Goal: Task Accomplishment & Management: Use online tool/utility

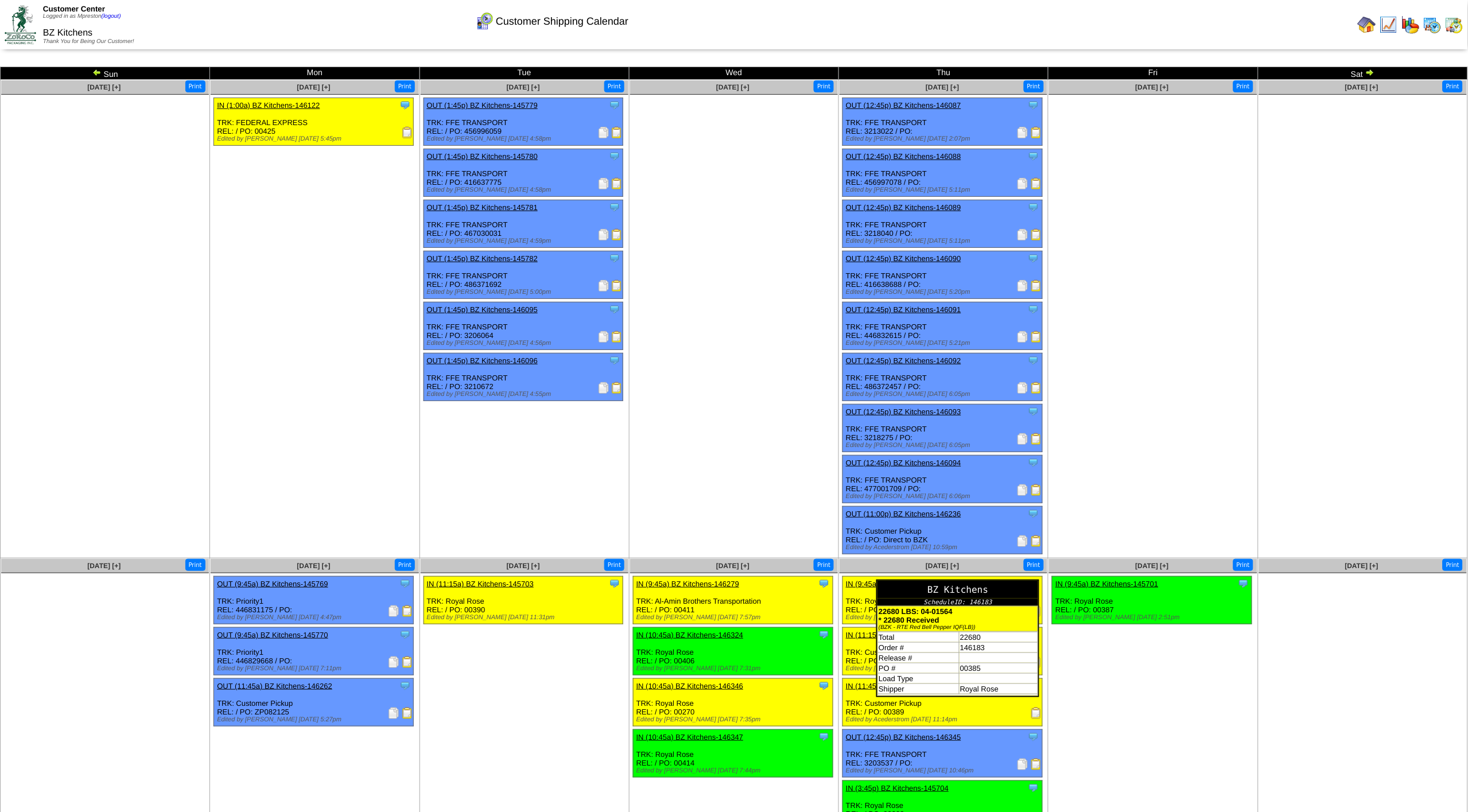
scroll to position [23, 0]
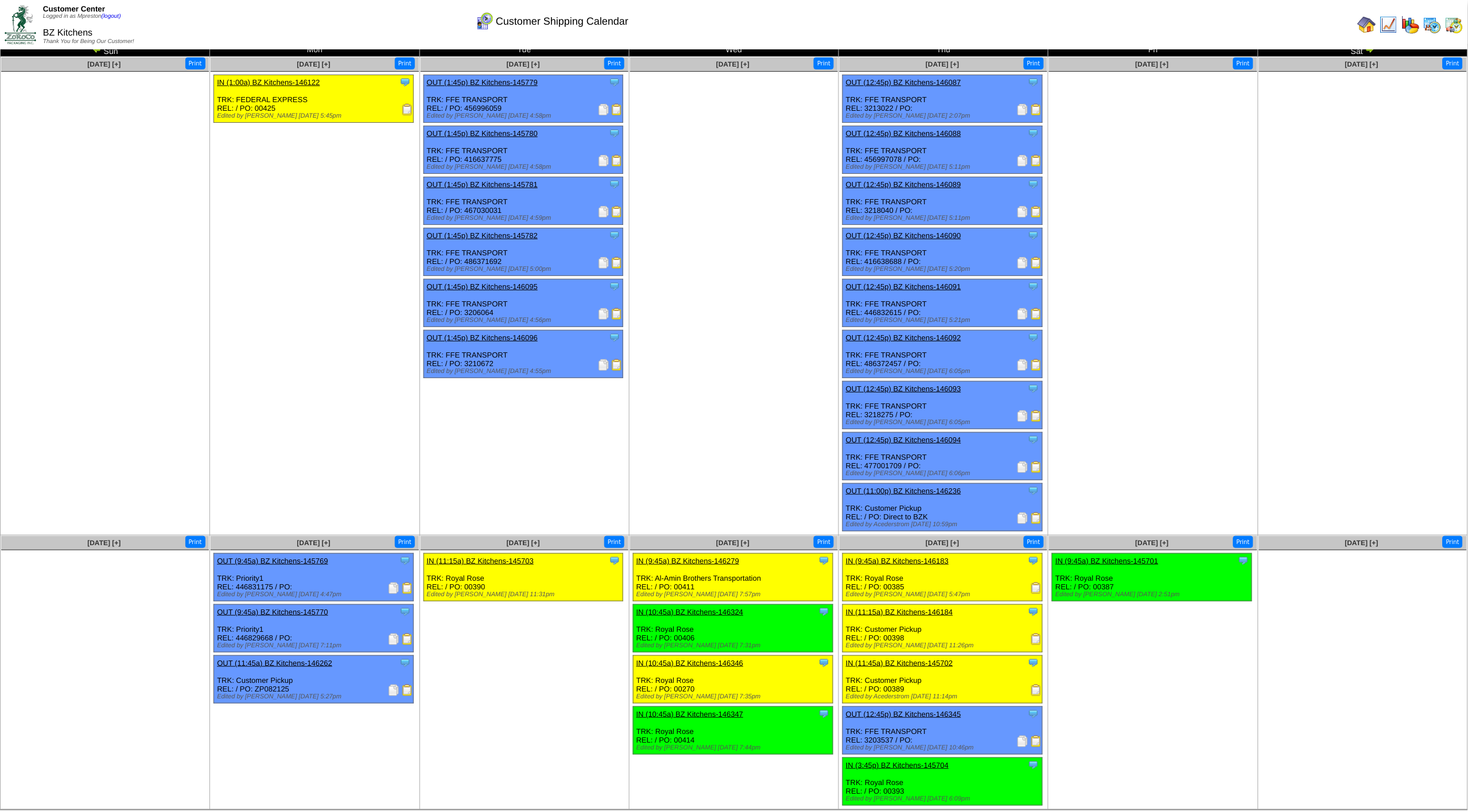
click at [1390, 29] on img at bounding box center [1389, 25] width 19 height 19
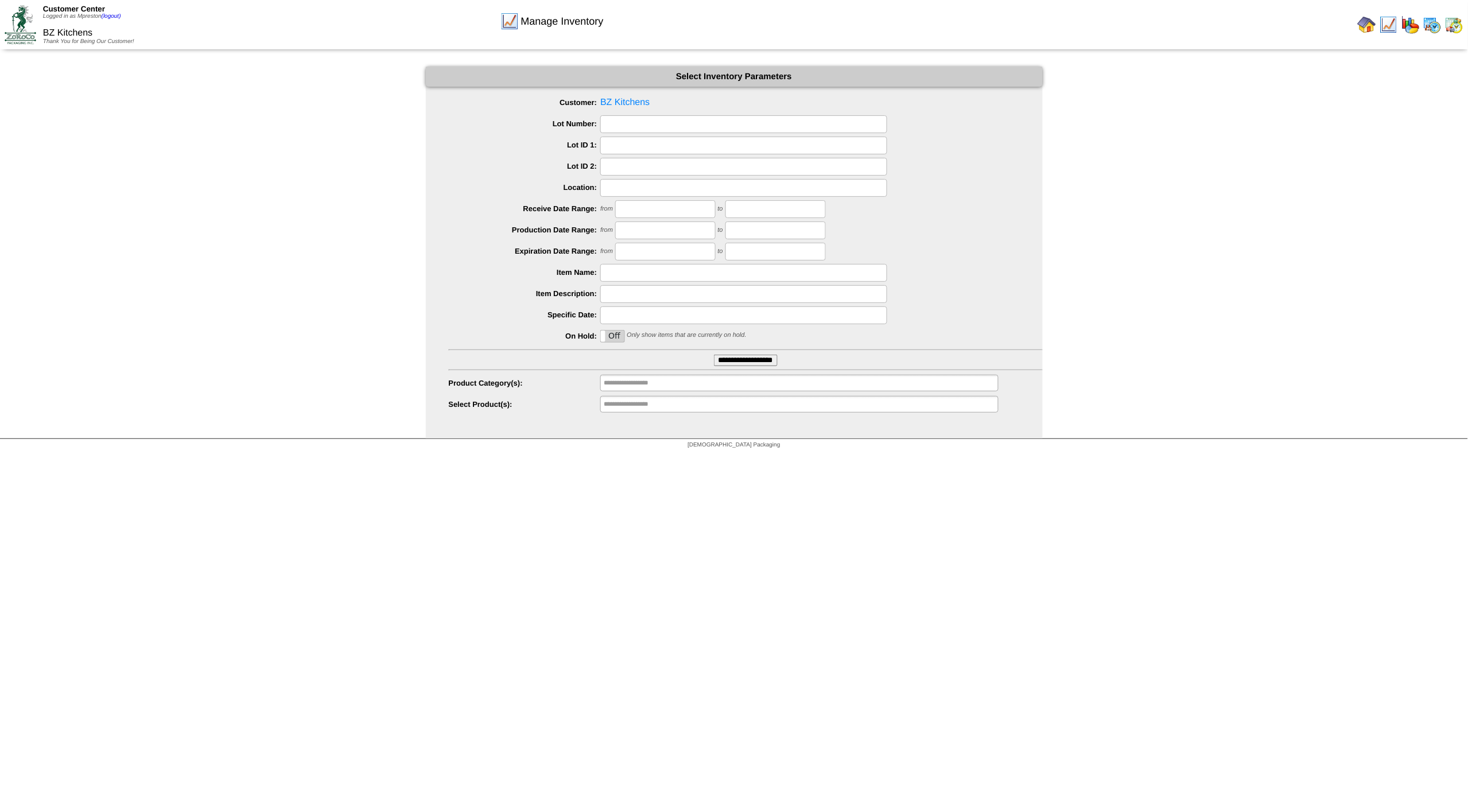
click at [745, 360] on input "**********" at bounding box center [745, 361] width 64 height 11
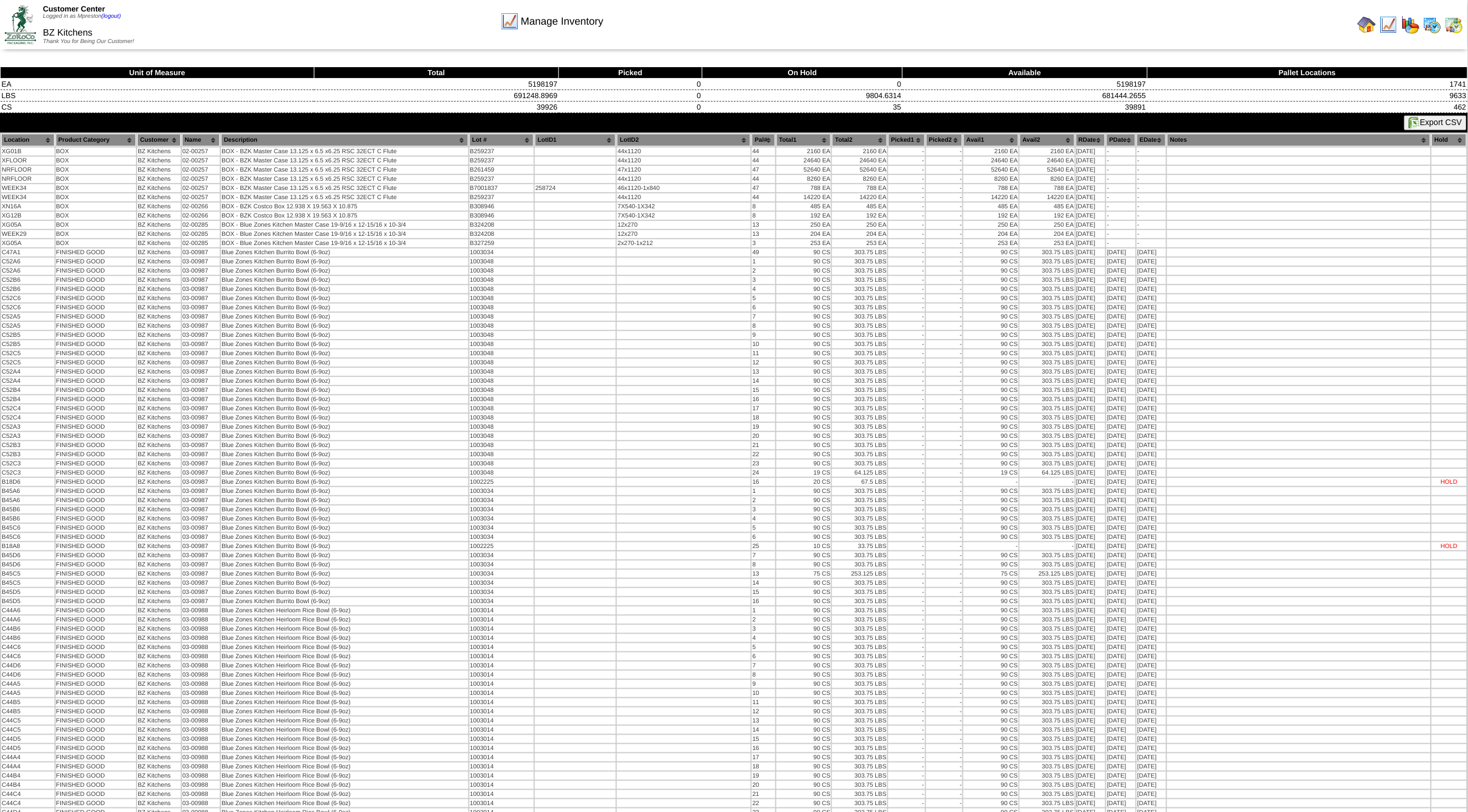
click at [1437, 122] on button "Export CSV" at bounding box center [1435, 122] width 62 height 15
click at [1454, 22] on img at bounding box center [1454, 25] width 19 height 19
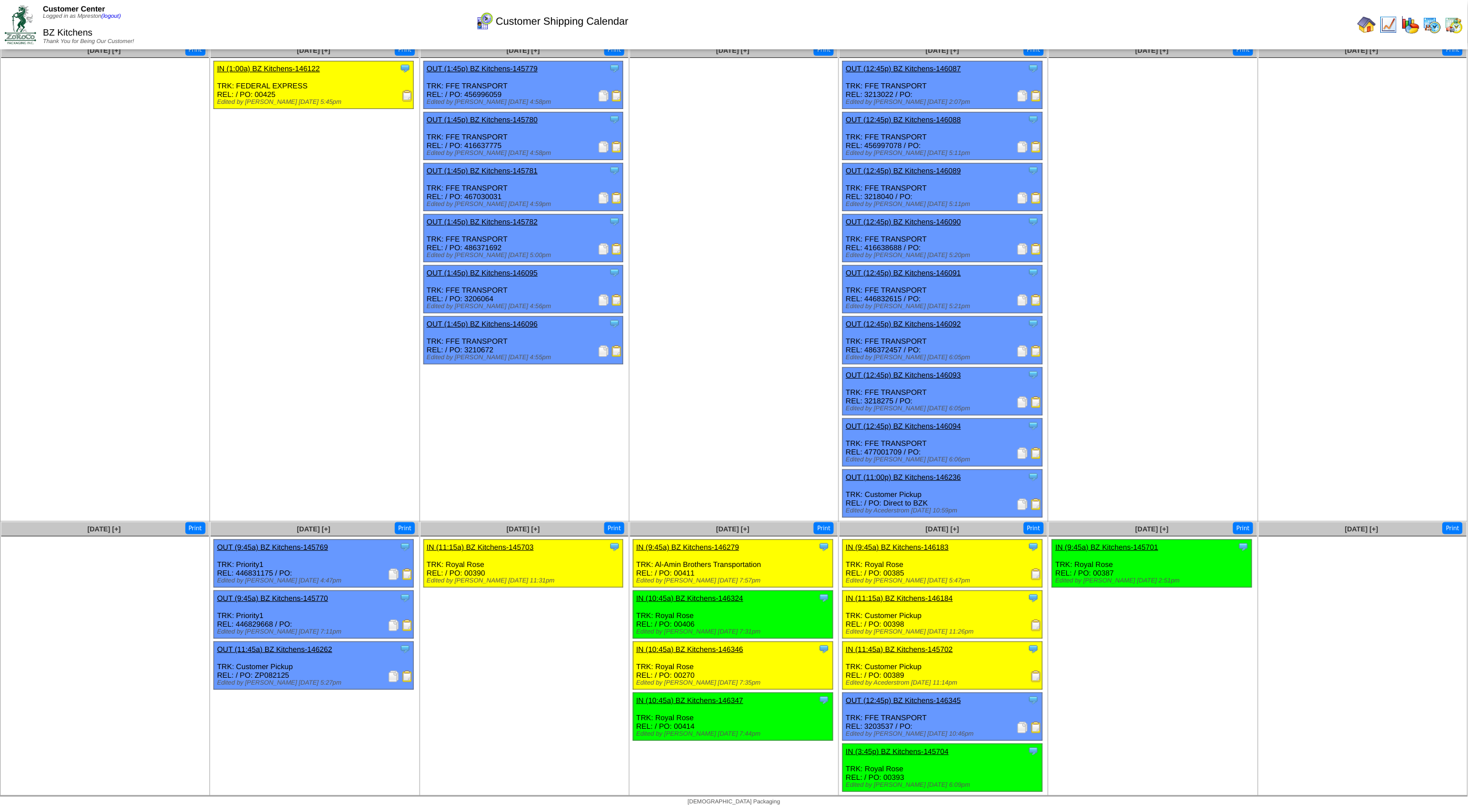
scroll to position [23, 0]
